Goal: Task Accomplishment & Management: Use online tool/utility

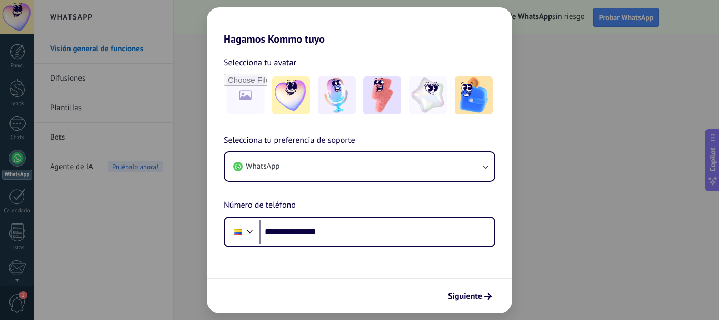
type input "**********"
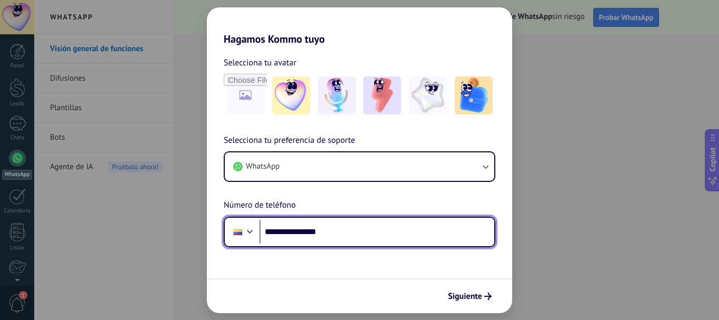
click at [431, 231] on input "**********" at bounding box center [377, 232] width 235 height 24
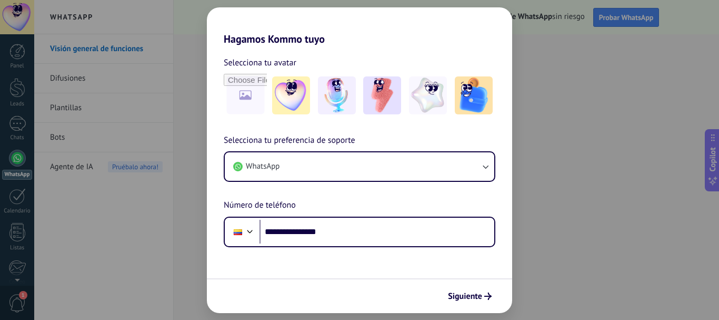
click at [409, 266] on form "**********" at bounding box center [359, 178] width 305 height 267
click at [460, 294] on span "Siguiente" at bounding box center [465, 295] width 34 height 7
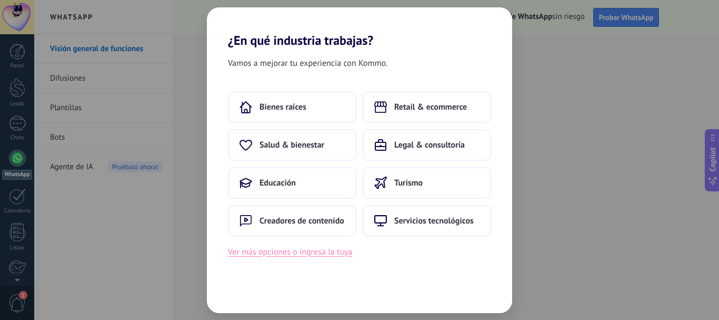
click at [323, 255] on button "Ver más opciones o ingresa la tuya" at bounding box center [290, 252] width 124 height 14
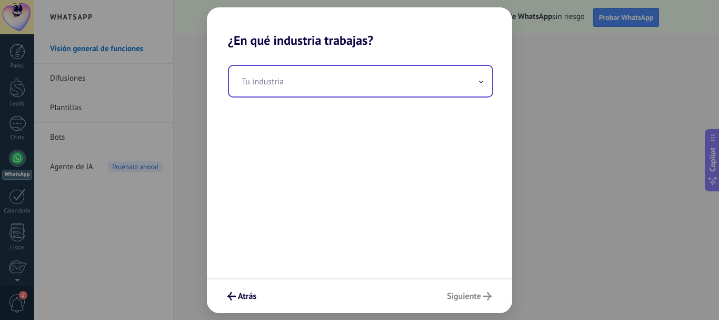
click at [397, 84] on input "text" at bounding box center [360, 81] width 263 height 31
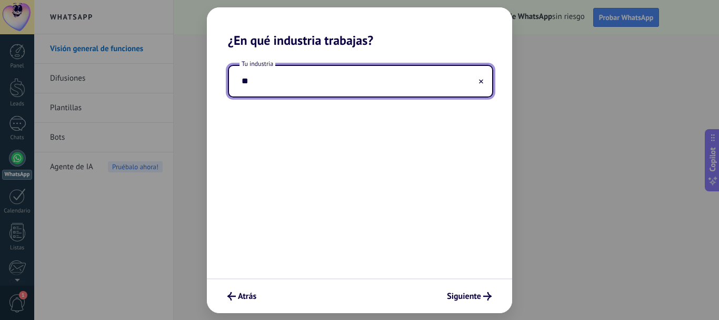
type input "*"
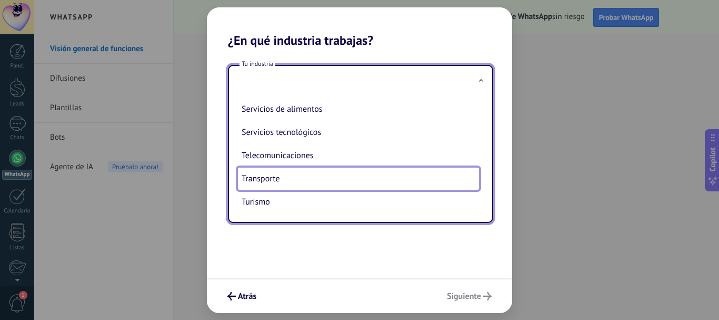
scroll to position [275, 0]
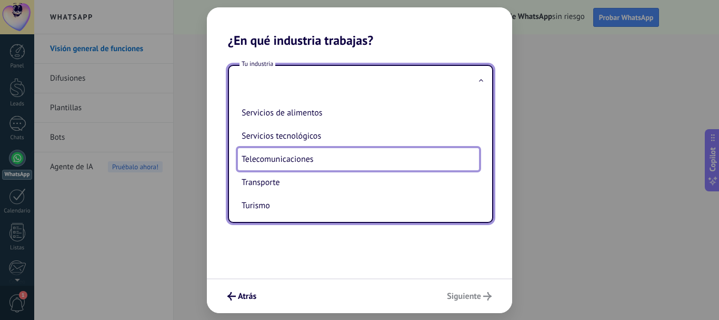
type input "**********"
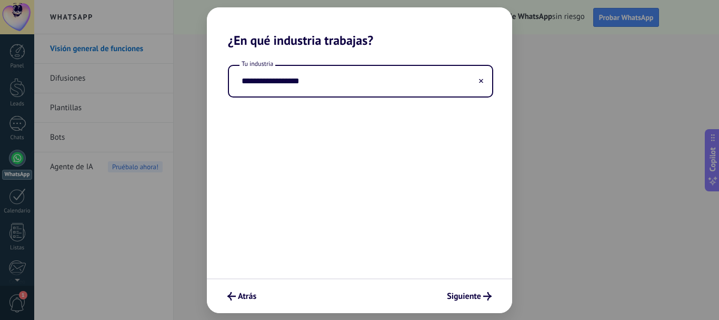
click at [474, 281] on div "Atrás Siguiente" at bounding box center [359, 295] width 305 height 35
click at [474, 292] on span "Siguiente" at bounding box center [464, 295] width 34 height 7
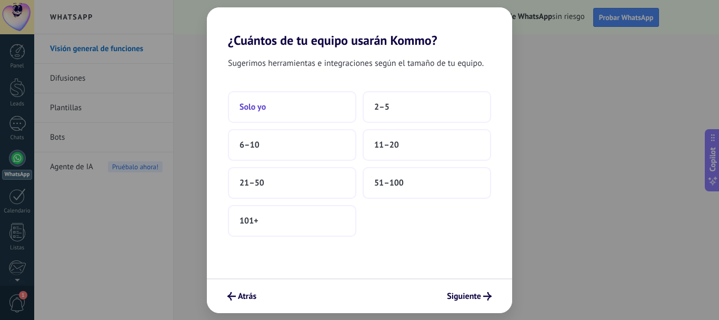
click at [273, 104] on button "Solo yo" at bounding box center [292, 107] width 128 height 32
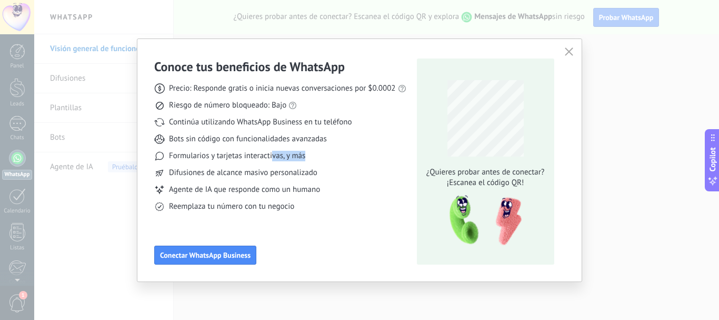
drag, startPoint x: 272, startPoint y: 152, endPoint x: 314, endPoint y: 152, distance: 42.1
click at [314, 152] on div "Formularios y tarjetas interactivas, y más" at bounding box center [280, 156] width 252 height 11
drag, startPoint x: 223, startPoint y: 166, endPoint x: 315, endPoint y: 166, distance: 91.6
click at [315, 166] on div "Precio: Responde gratis o inicia nuevas conversaciones por $0.0002 Riesgo de nú…" at bounding box center [280, 143] width 252 height 137
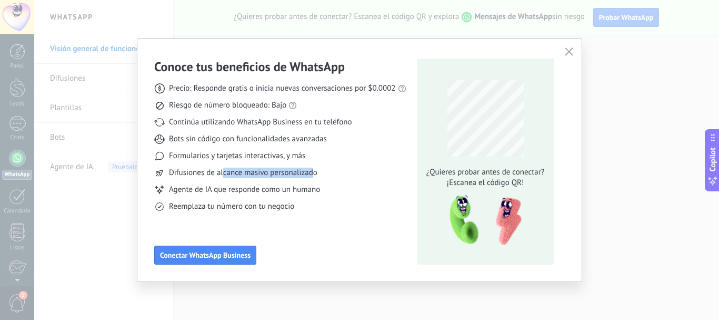
click at [315, 166] on div "Precio: Responde gratis o inicia nuevas conversaciones por $0.0002 Riesgo de nú…" at bounding box center [280, 143] width 252 height 137
drag, startPoint x: 214, startPoint y: 191, endPoint x: 303, endPoint y: 191, distance: 88.4
click at [303, 191] on span "Agente de IA que responde como un humano" at bounding box center [244, 189] width 151 height 11
drag, startPoint x: 298, startPoint y: 205, endPoint x: 211, endPoint y: 205, distance: 87.9
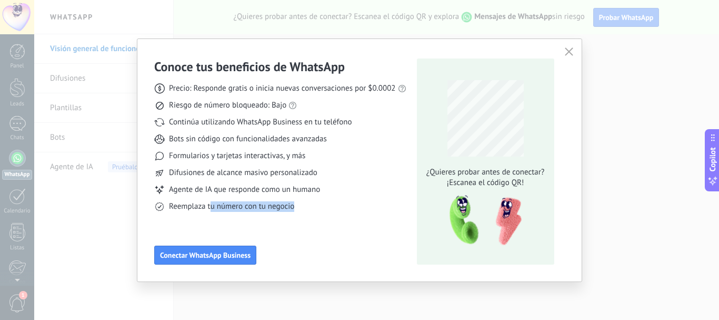
click at [211, 205] on div "Reemplaza tu número con tu negocio" at bounding box center [280, 206] width 252 height 11
click at [211, 205] on span "Reemplaza tu número con tu negocio" at bounding box center [231, 206] width 125 height 11
drag, startPoint x: 211, startPoint y: 205, endPoint x: 289, endPoint y: 204, distance: 78.5
click at [289, 204] on span "Reemplaza tu número con tu negocio" at bounding box center [231, 206] width 125 height 11
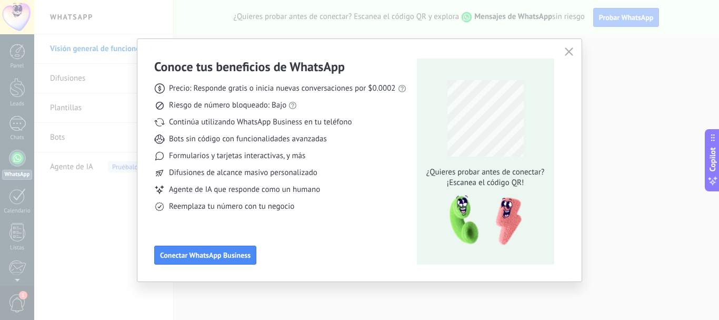
click at [296, 204] on div "Reemplaza tu número con tu negocio" at bounding box center [280, 206] width 252 height 11
click at [572, 52] on icon "button" at bounding box center [569, 51] width 8 height 8
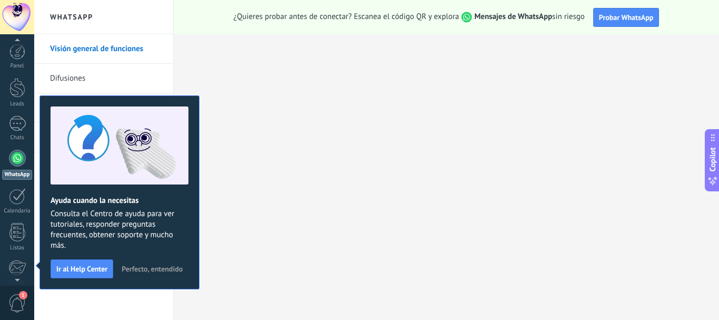
scroll to position [5, 0]
click at [144, 267] on span "Perfecto, entendido" at bounding box center [152, 268] width 61 height 7
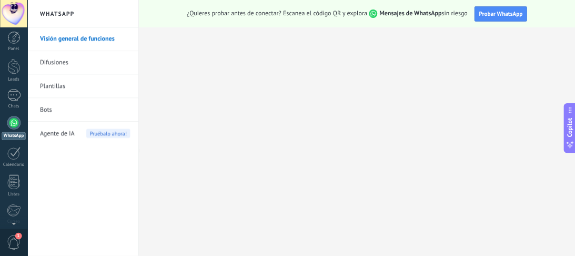
scroll to position [0, 0]
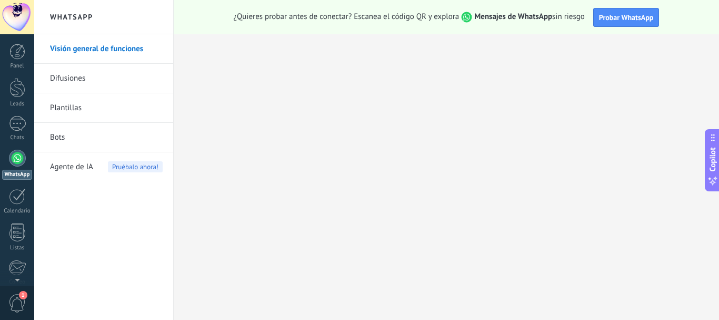
click at [17, 160] on div at bounding box center [17, 158] width 17 height 17
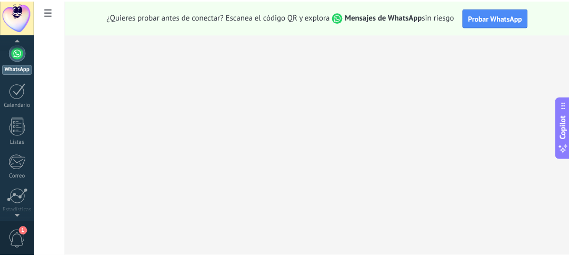
scroll to position [182, 0]
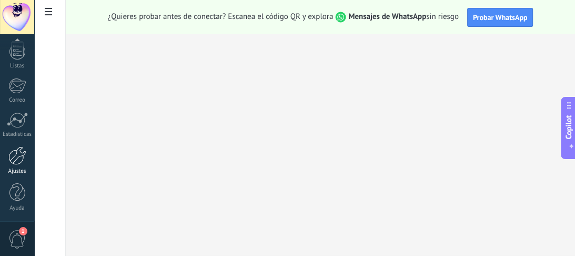
click at [14, 168] on div "Ajustes" at bounding box center [17, 171] width 31 height 7
